Goal: Find specific page/section: Find specific page/section

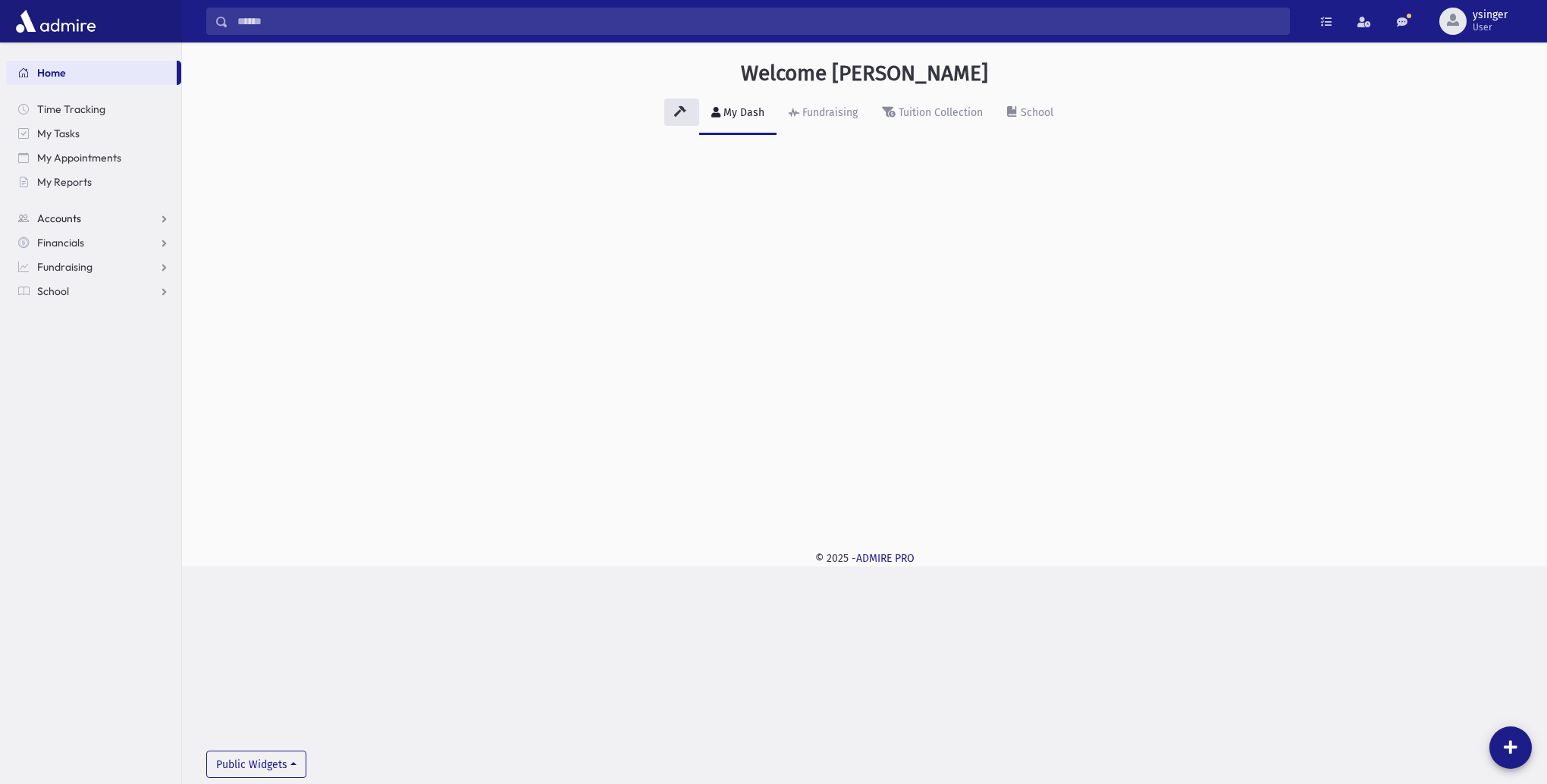
click at [65, 219] on span "Accounts" at bounding box center [59, 218] width 44 height 14
click at [72, 241] on span "Account List" at bounding box center [74, 243] width 59 height 14
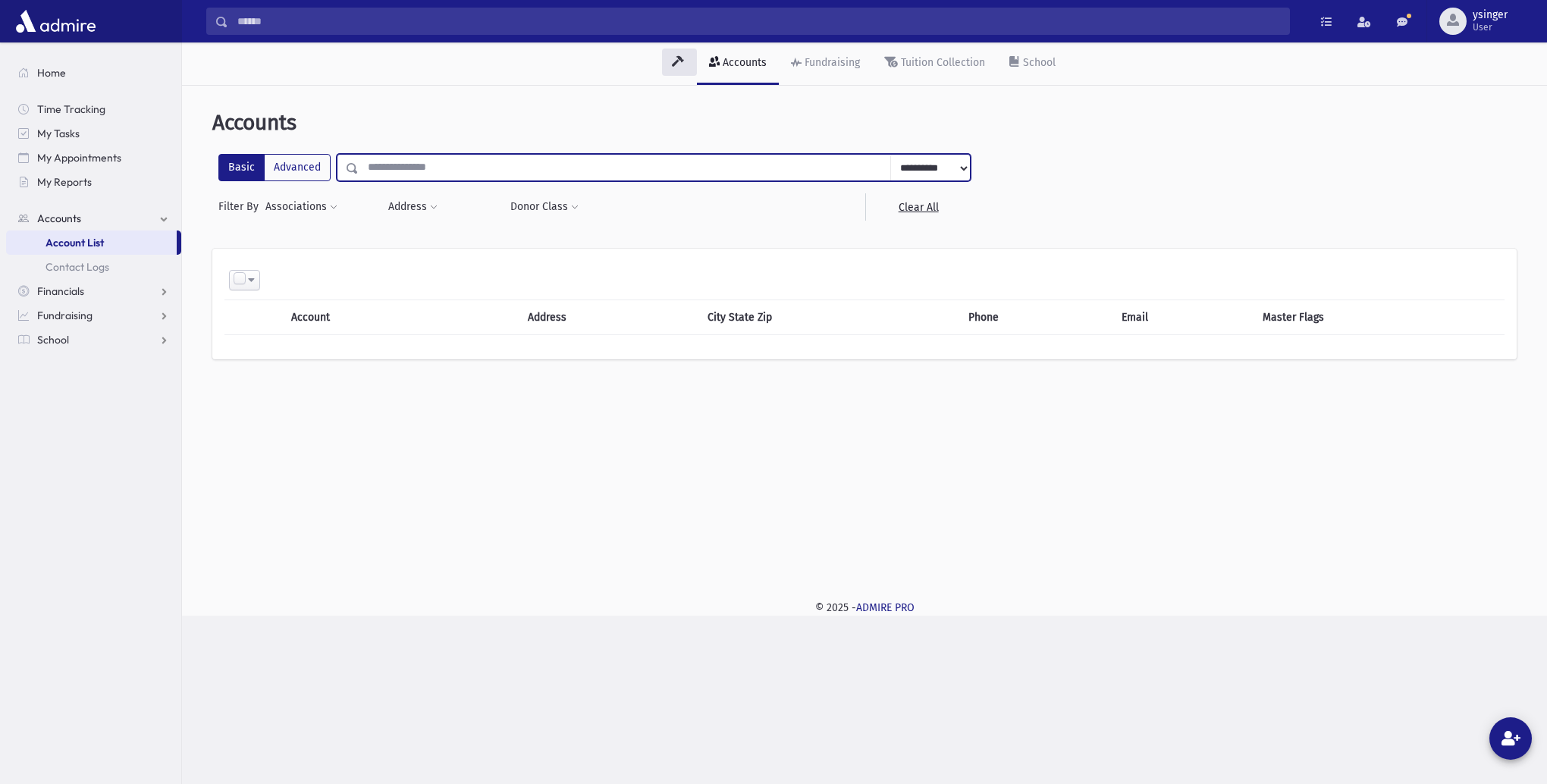
click at [400, 173] on input "text" at bounding box center [625, 166] width 532 height 27
type input "**********"
